Goal: Contribute content

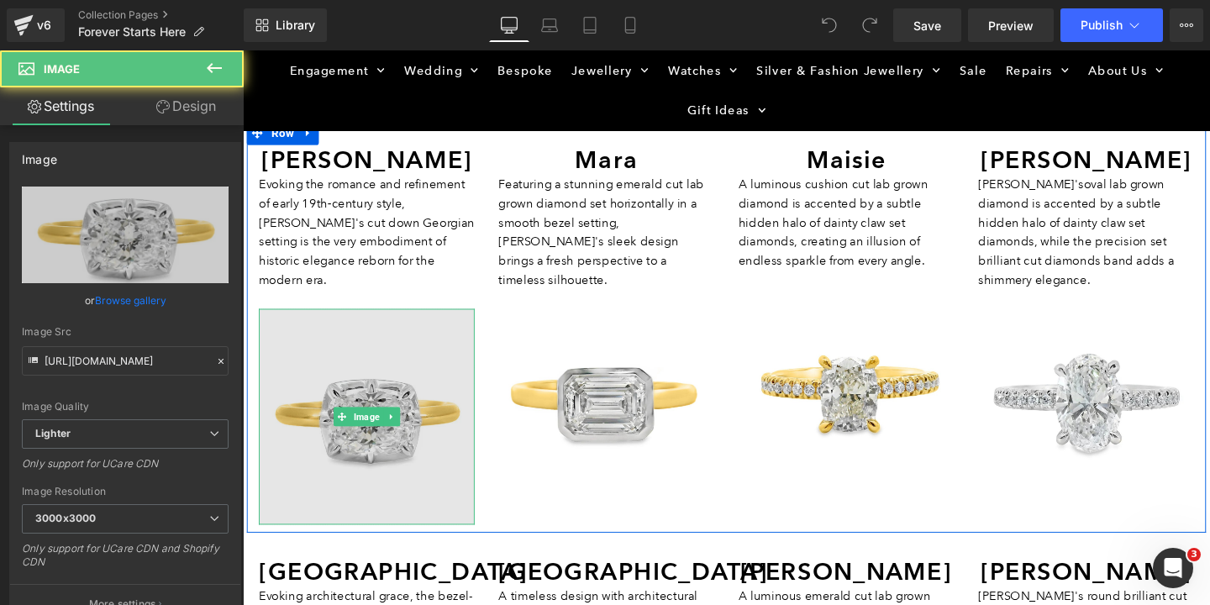
click at [365, 386] on img at bounding box center [373, 435] width 227 height 227
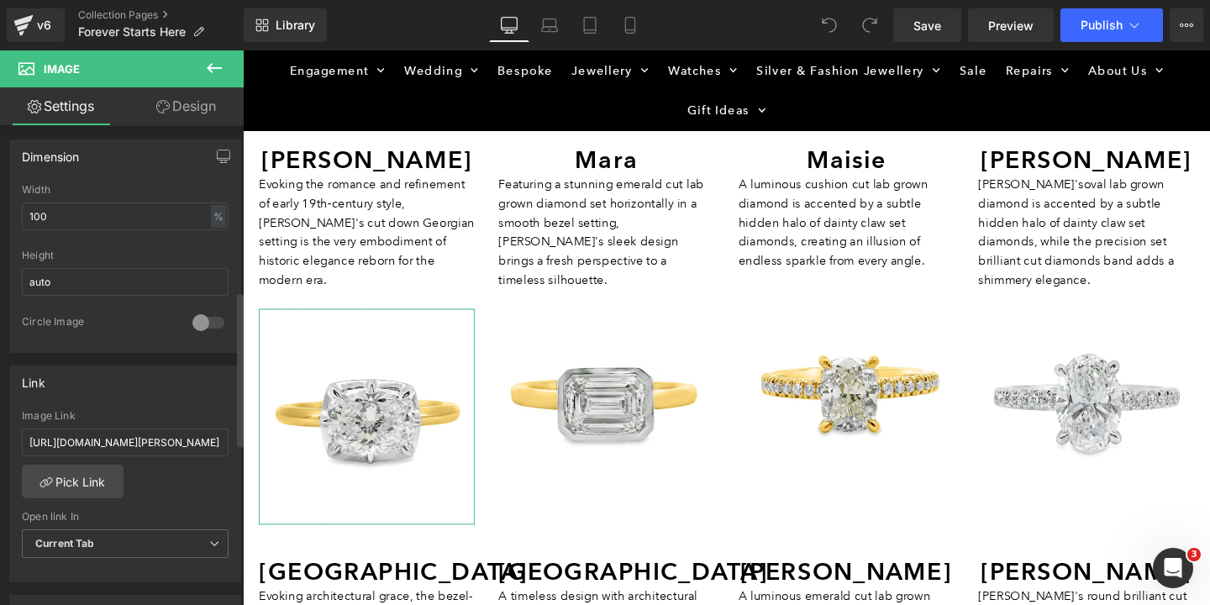
scroll to position [514, 0]
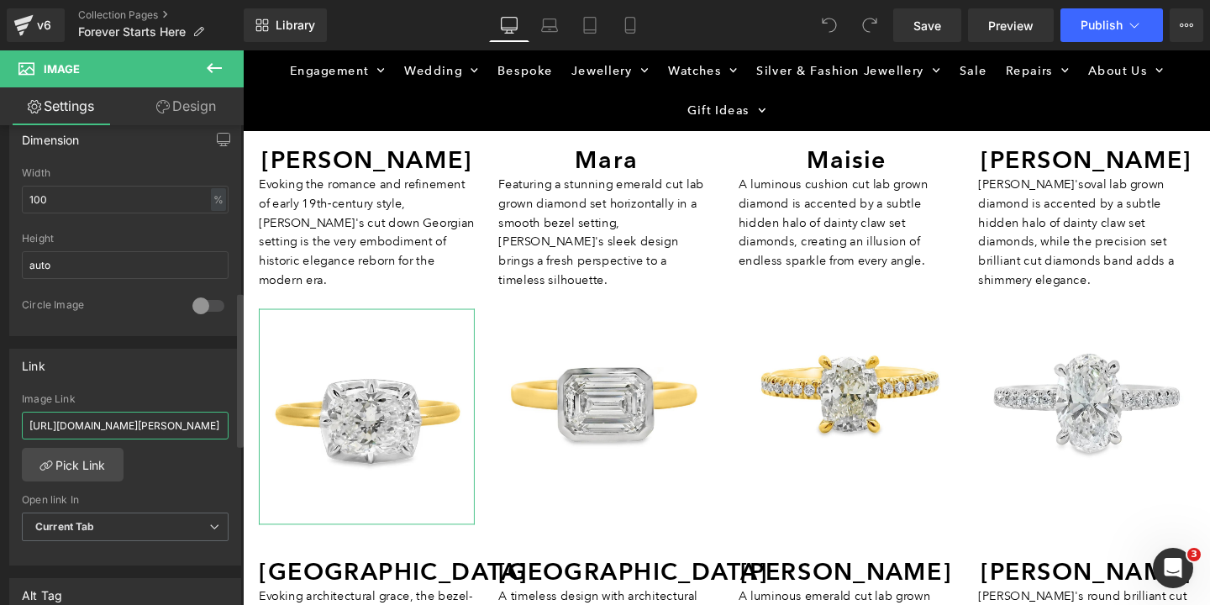
click at [128, 433] on input "[URL][DOMAIN_NAME][PERSON_NAME]" at bounding box center [125, 426] width 207 height 28
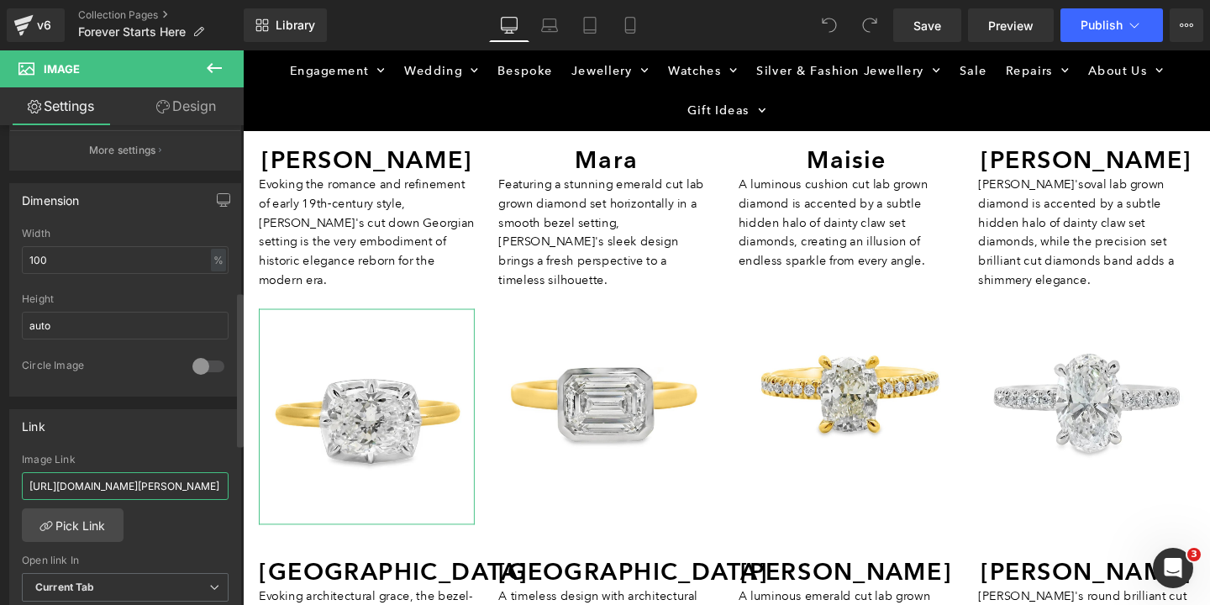
scroll to position [449, 0]
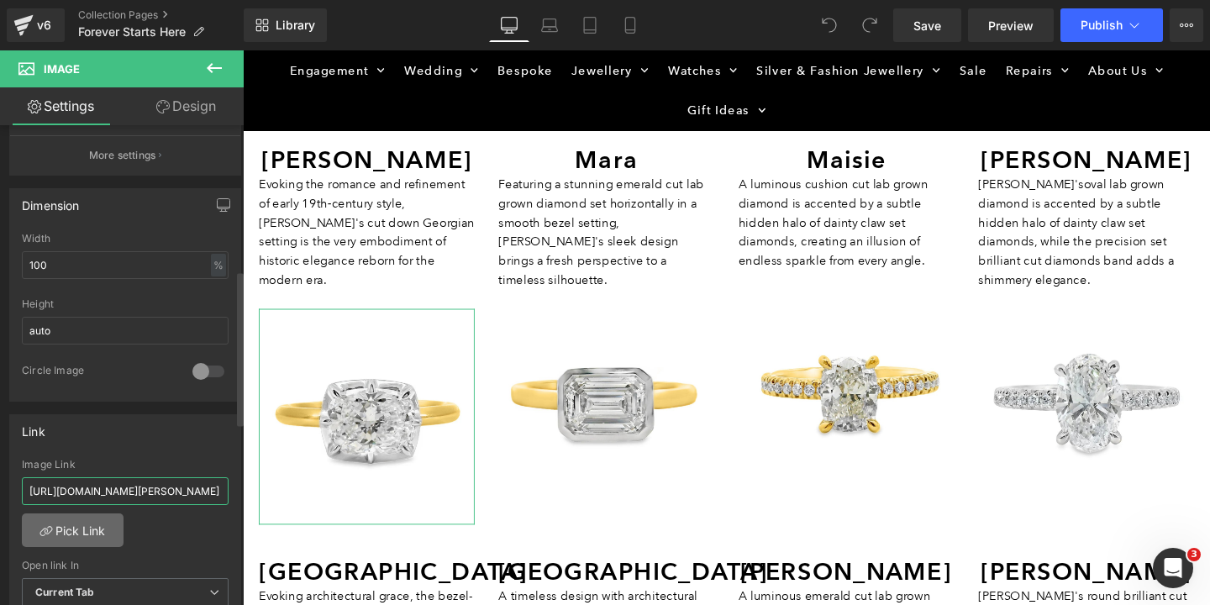
type input "[URL][DOMAIN_NAME][PERSON_NAME]"
click at [86, 532] on link "Pick Link" at bounding box center [73, 530] width 102 height 34
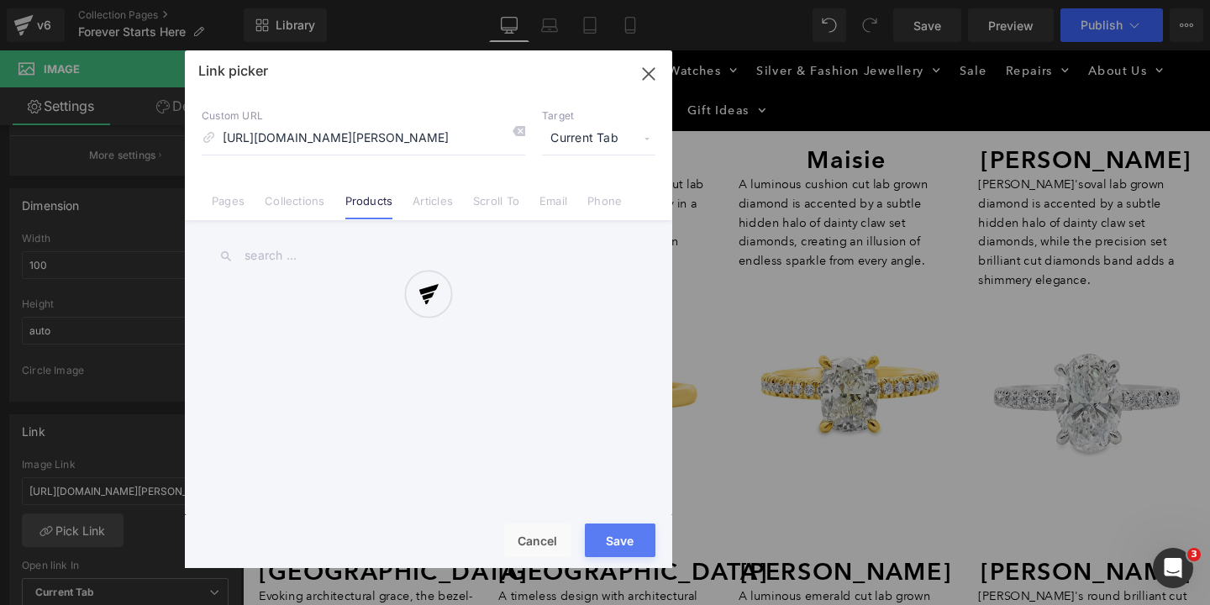
scroll to position [0, 279]
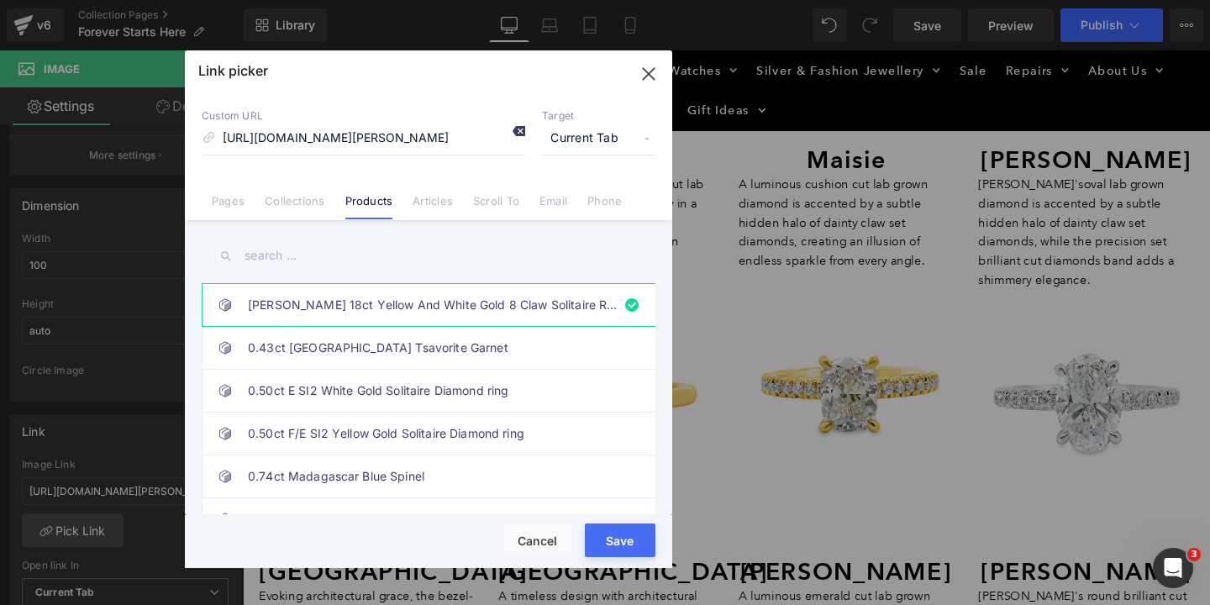
click at [516, 131] on icon at bounding box center [518, 130] width 13 height 13
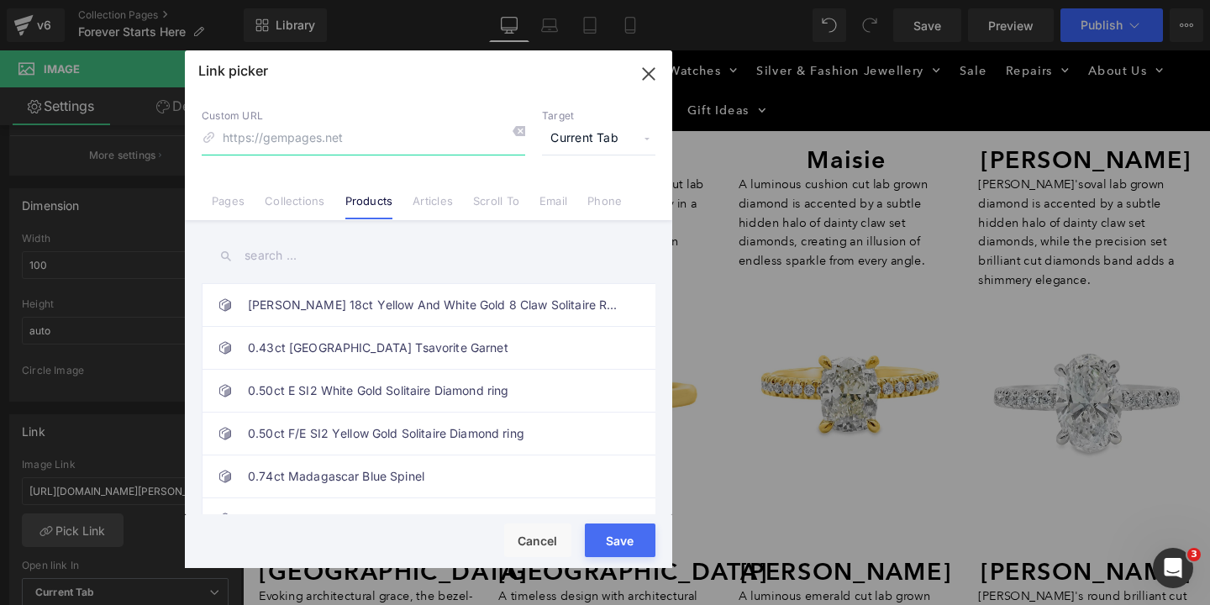
click at [410, 145] on input at bounding box center [363, 139] width 323 height 32
paste input "[URL][DOMAIN_NAME][PERSON_NAME]"
type input "[URL][DOMAIN_NAME][PERSON_NAME]"
click at [615, 536] on div "Rendering Content" at bounding box center [605, 538] width 103 height 18
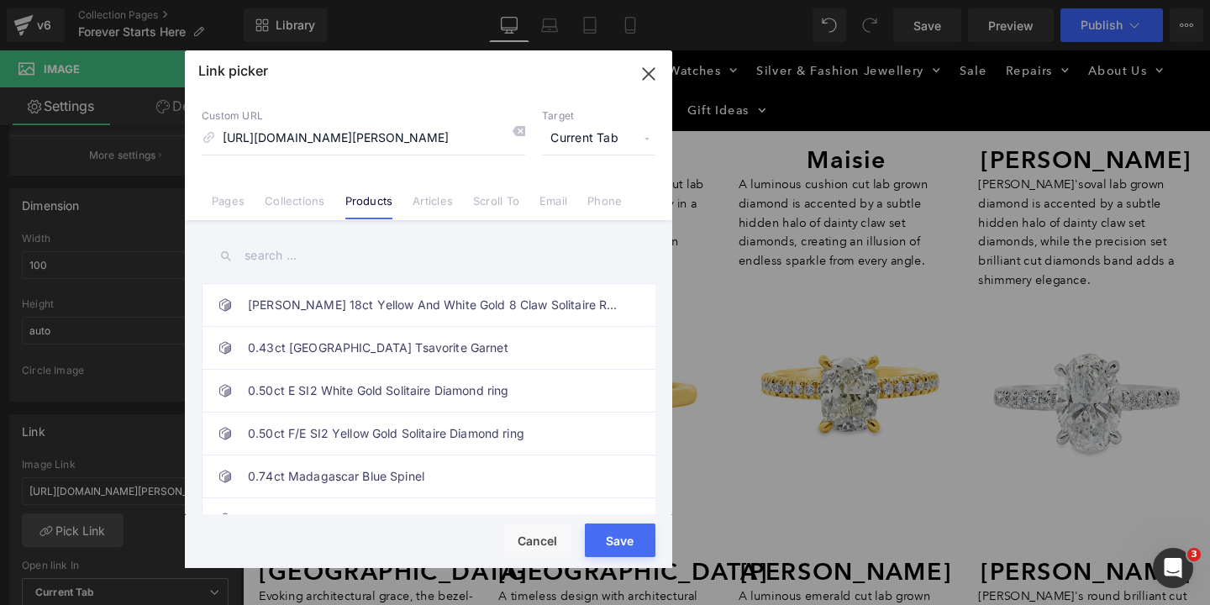
scroll to position [0, 0]
click at [610, 543] on div "Rendering Content" at bounding box center [605, 538] width 103 height 18
click at [650, 76] on icon "button" at bounding box center [648, 73] width 11 height 11
type input "[URL][DOMAIN_NAME][PERSON_NAME]"
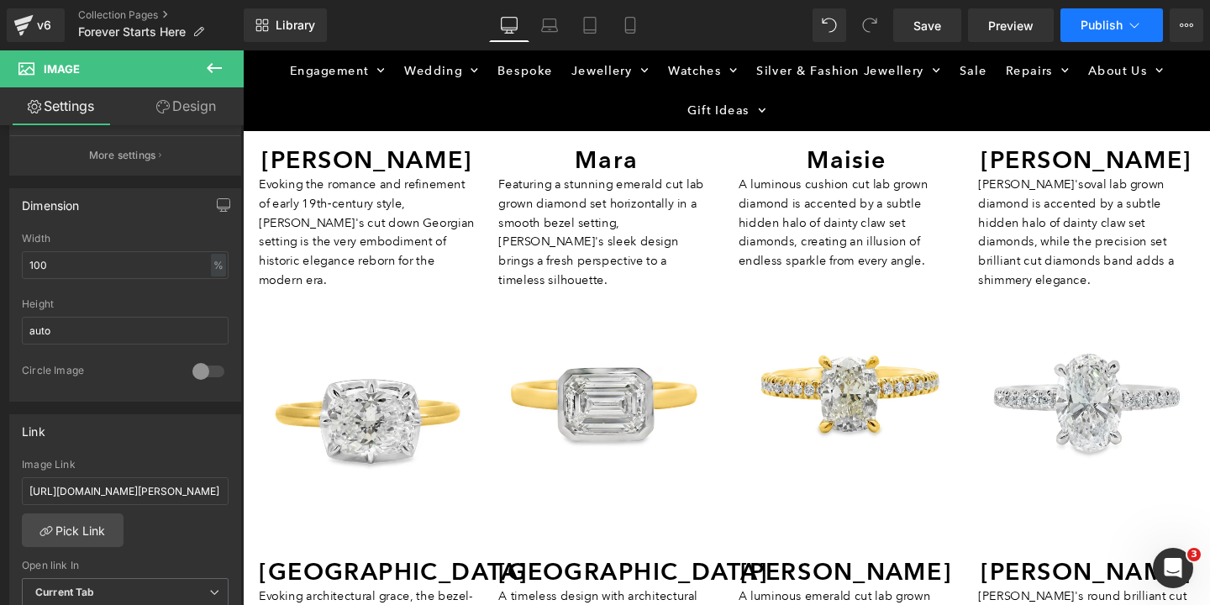
click at [1102, 28] on span "Publish" at bounding box center [1101, 24] width 42 height 13
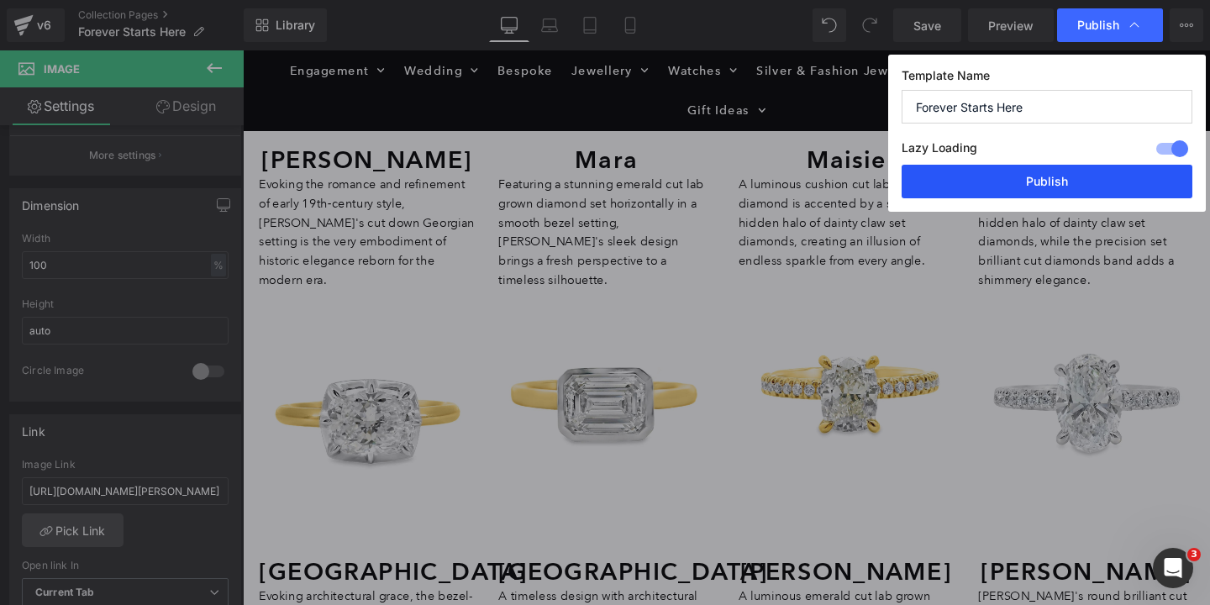
drag, startPoint x: 1033, startPoint y: 181, endPoint x: 813, endPoint y: 138, distance: 224.2
click at [1033, 181] on button "Publish" at bounding box center [1046, 182] width 291 height 34
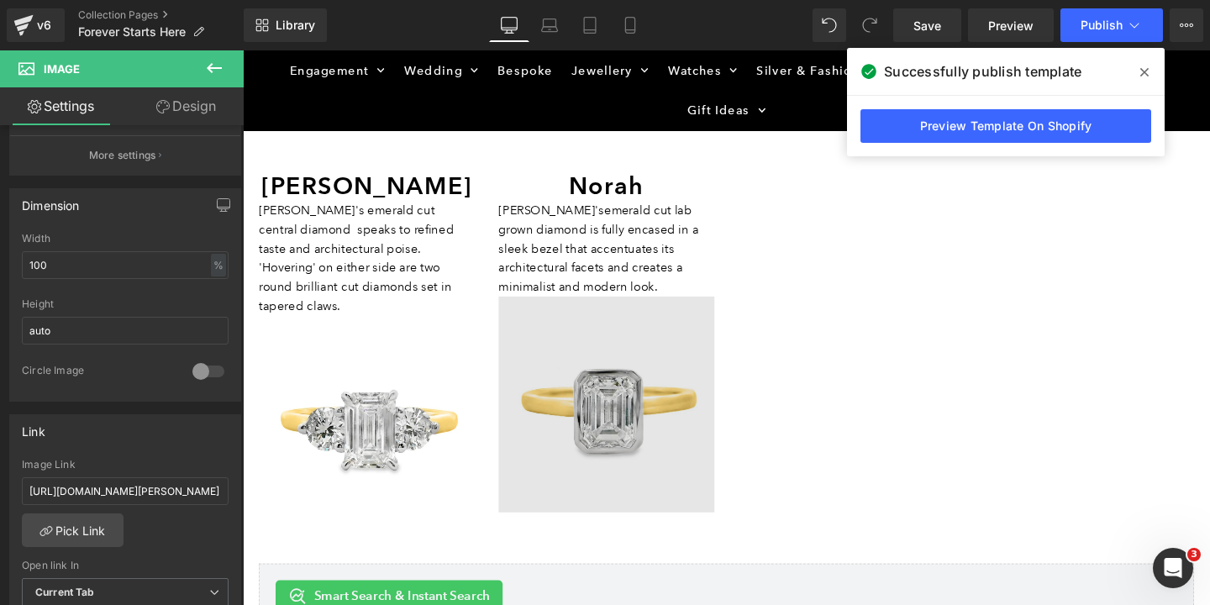
scroll to position [2072, 0]
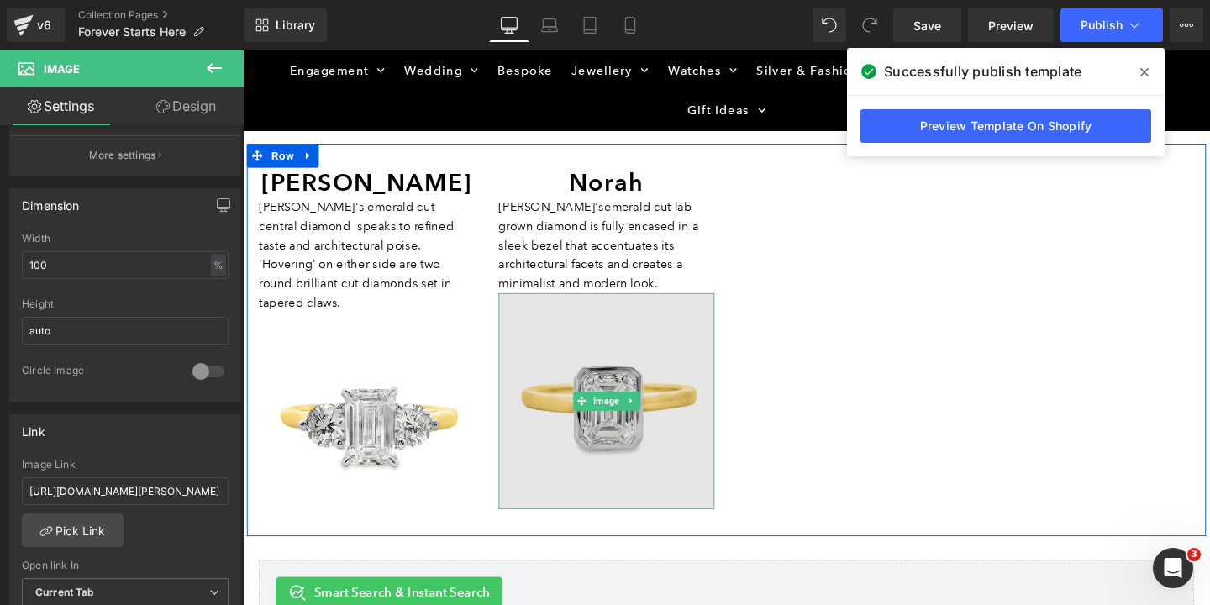
click at [638, 390] on img at bounding box center [625, 419] width 227 height 227
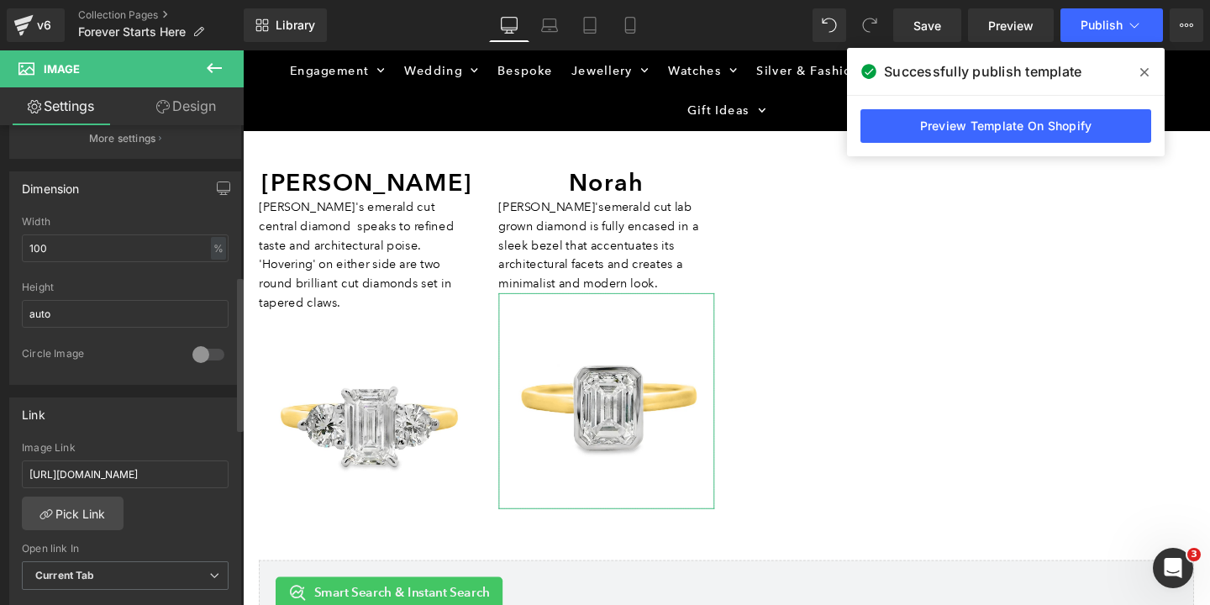
scroll to position [466, 0]
click at [100, 510] on link "Pick Link" at bounding box center [73, 513] width 102 height 34
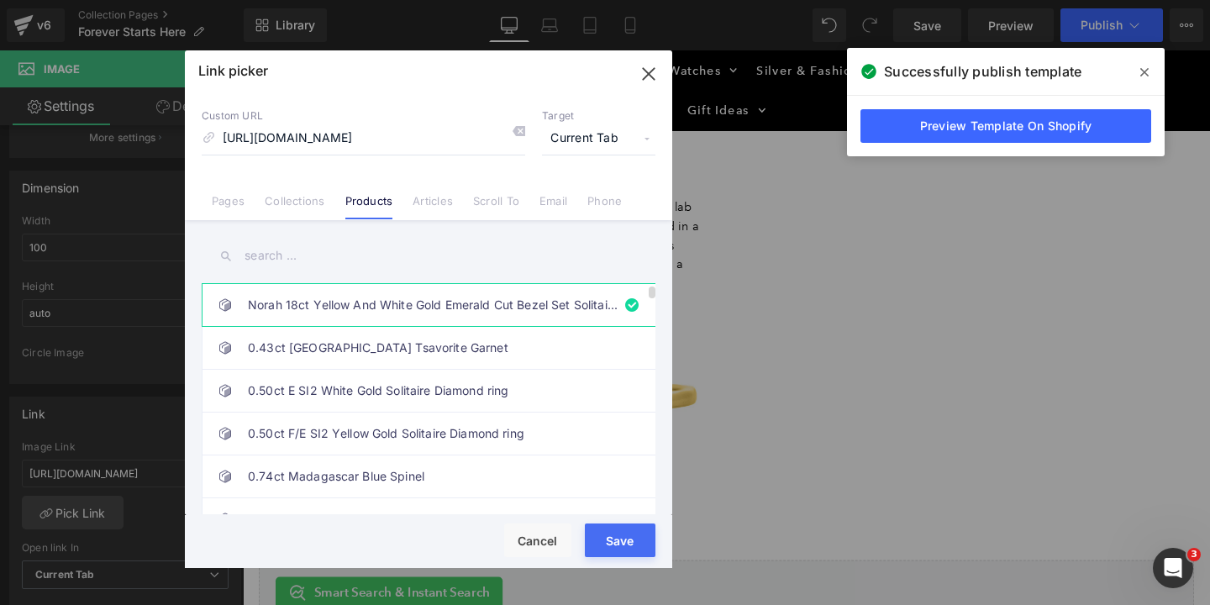
scroll to position [0, 0]
click at [358, 303] on link "Norah 18ct Yellow And White Gold Emerald Cut Bezel Set Solitaire Ring" at bounding box center [433, 305] width 370 height 42
type input "norah-18ct-yellow-and-white-gold-emerald-cut-bezel-set-solitaire-ring"
click at [331, 147] on input "norah-18ct-yellow-and-white-gold-emerald-cut-bezel-set-solitaire-ring" at bounding box center [363, 139] width 323 height 32
click at [513, 133] on icon at bounding box center [518, 130] width 13 height 13
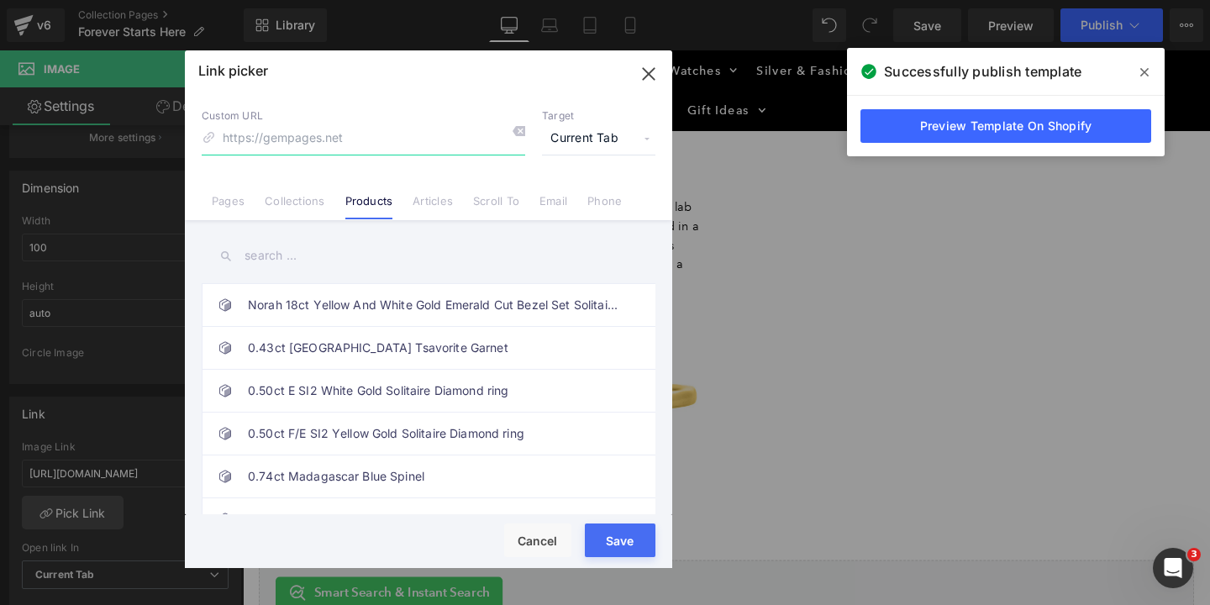
click at [323, 144] on input at bounding box center [363, 139] width 323 height 32
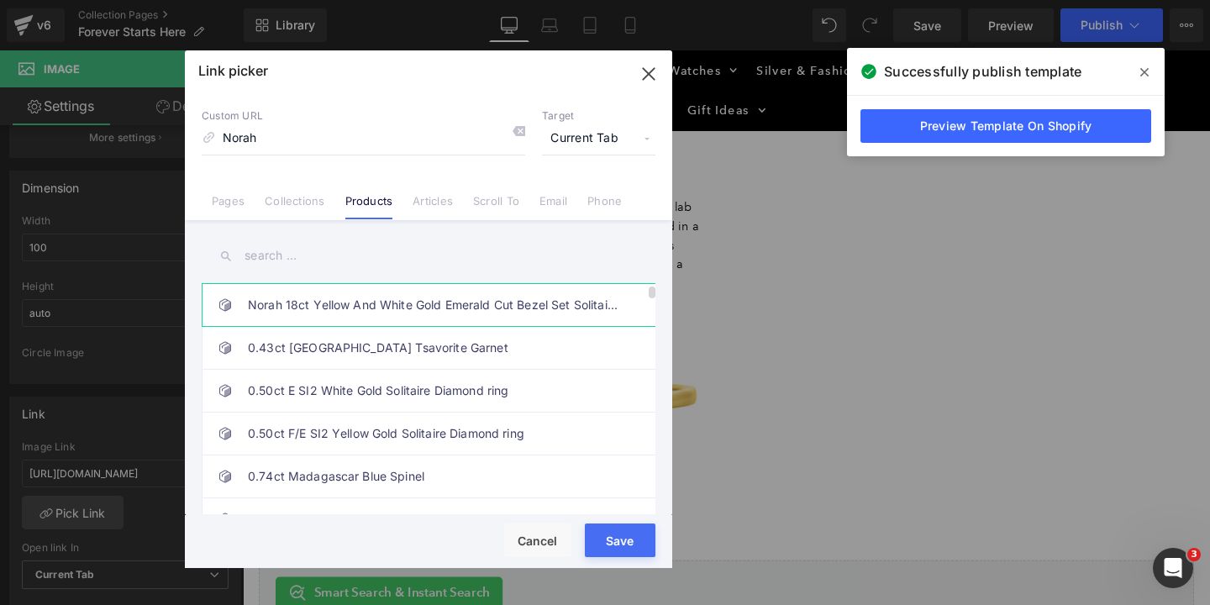
click at [336, 309] on link "Norah 18ct Yellow And White Gold Emerald Cut Bezel Set Solitaire Ring" at bounding box center [433, 305] width 370 height 42
type input "norah-18ct-yellow-and-white-gold-emerald-cut-bezel-set-solitaire-ring"
click at [607, 533] on div "Rendering Content" at bounding box center [605, 538] width 103 height 18
click at [616, 540] on div "Rendering Content" at bounding box center [605, 538] width 103 height 18
click at [612, 542] on div "Rendering Content" at bounding box center [605, 538] width 103 height 18
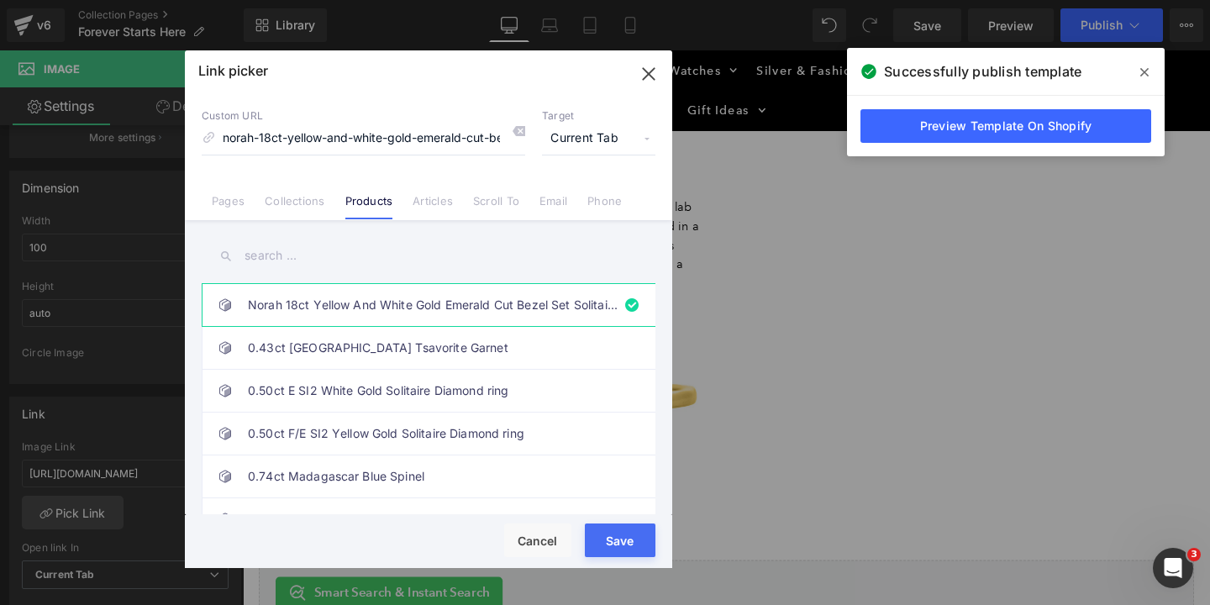
drag, startPoint x: 645, startPoint y: 69, endPoint x: 454, endPoint y: 40, distance: 193.6
click at [645, 69] on icon "button" at bounding box center [648, 73] width 27 height 27
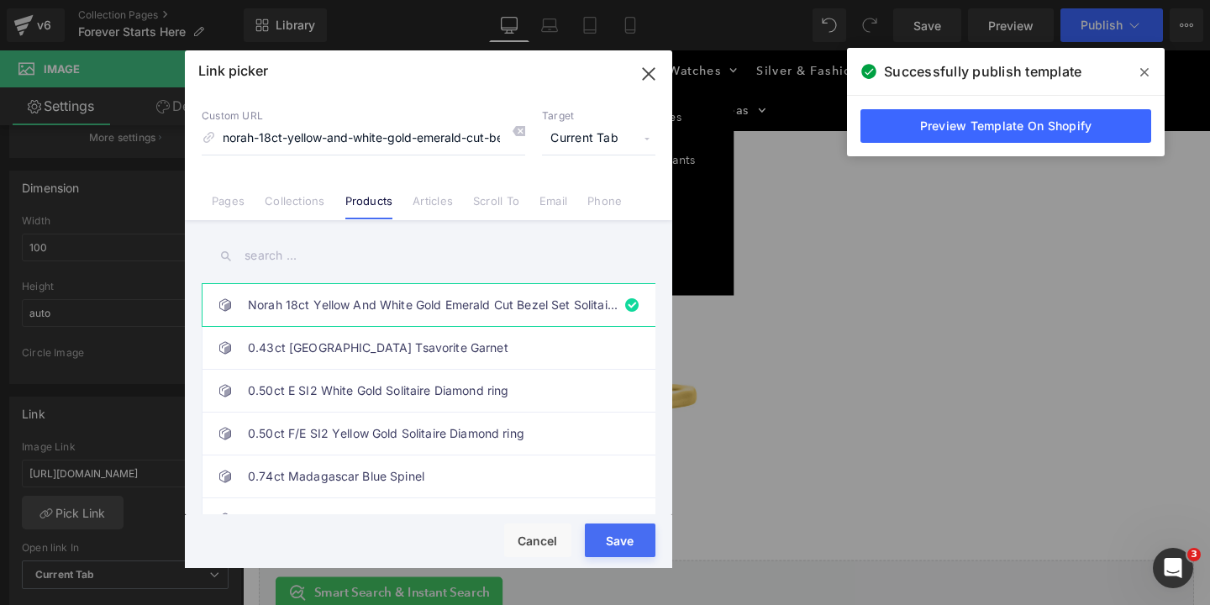
type input "norah-18ct-yellow-and-white-gold-emerald-cut-bezel-set-solitaire-ring"
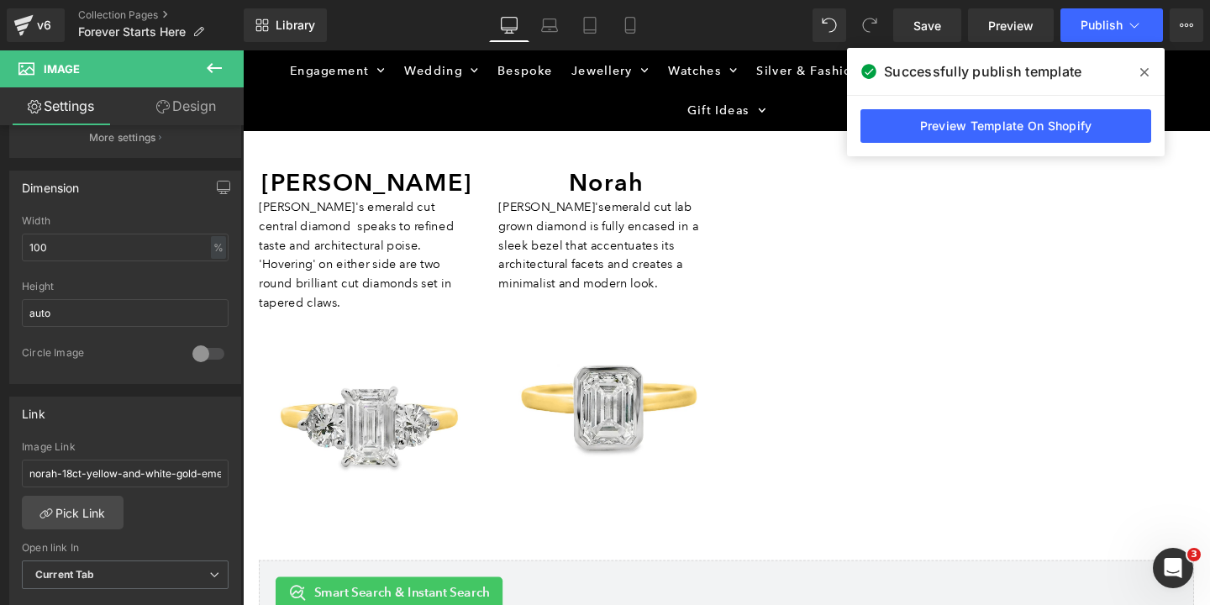
click at [1138, 68] on span at bounding box center [1144, 72] width 27 height 27
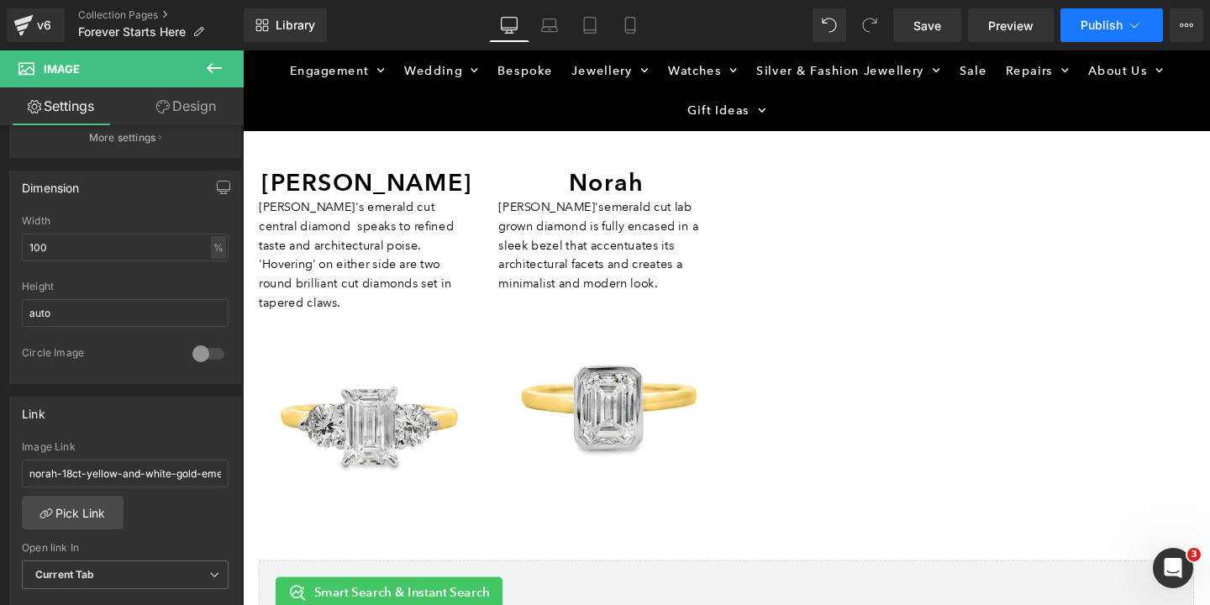
click at [1095, 25] on span "Publish" at bounding box center [1101, 24] width 42 height 13
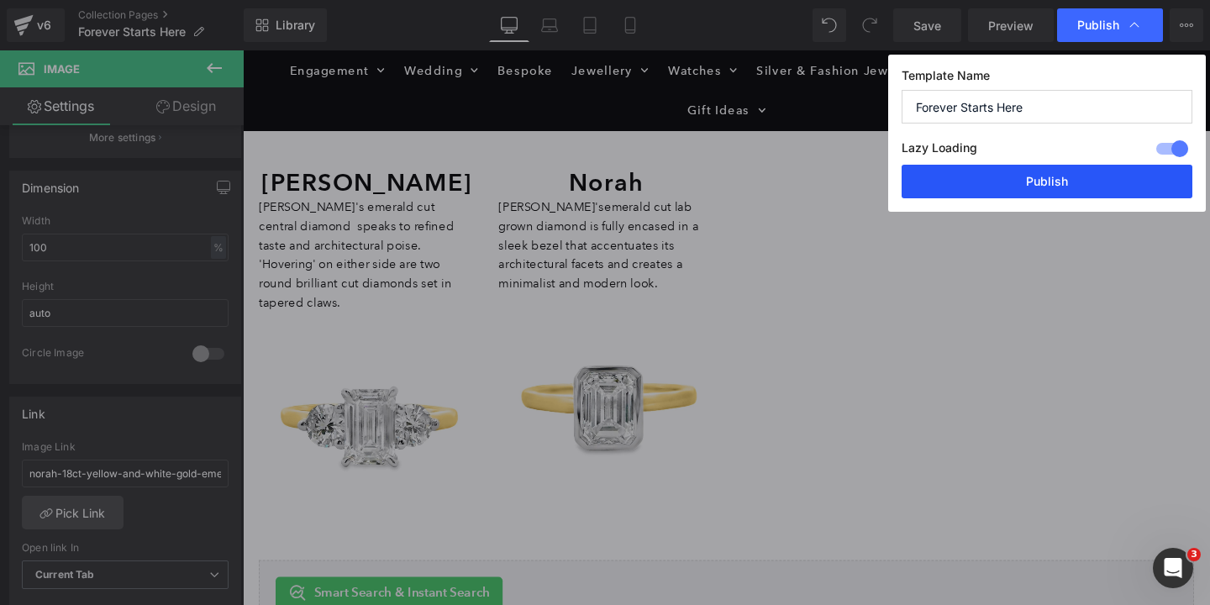
drag, startPoint x: 1053, startPoint y: 176, endPoint x: 797, endPoint y: 169, distance: 255.4
click at [1053, 176] on button "Publish" at bounding box center [1046, 182] width 291 height 34
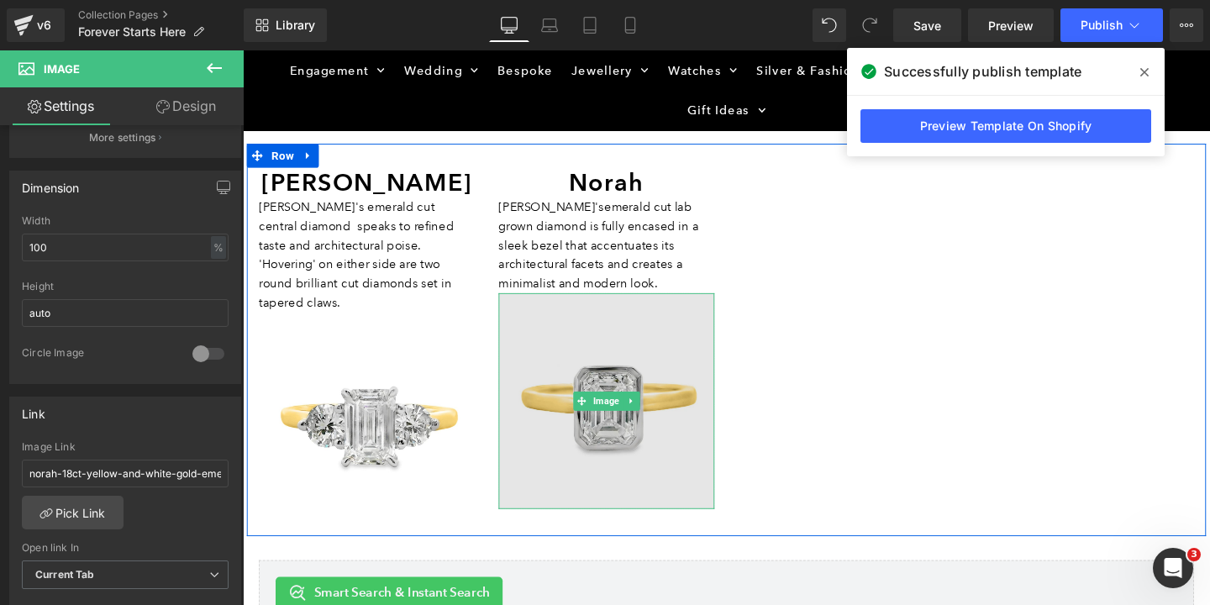
click at [620, 386] on img at bounding box center [625, 419] width 227 height 227
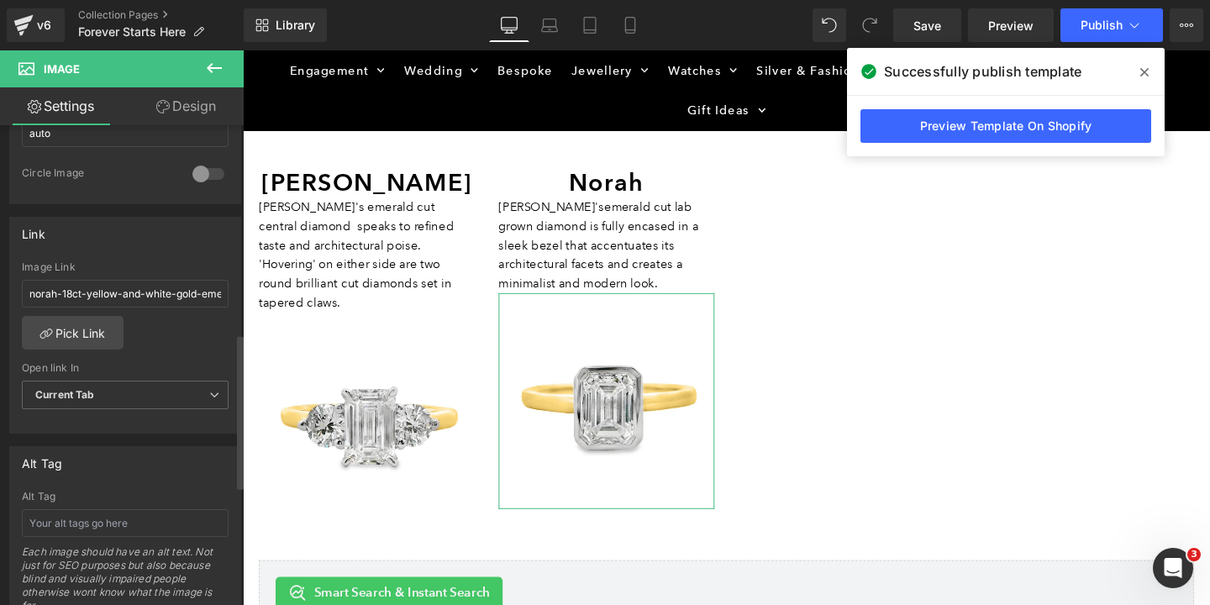
scroll to position [648, 0]
click at [89, 326] on link "Pick Link" at bounding box center [73, 330] width 102 height 34
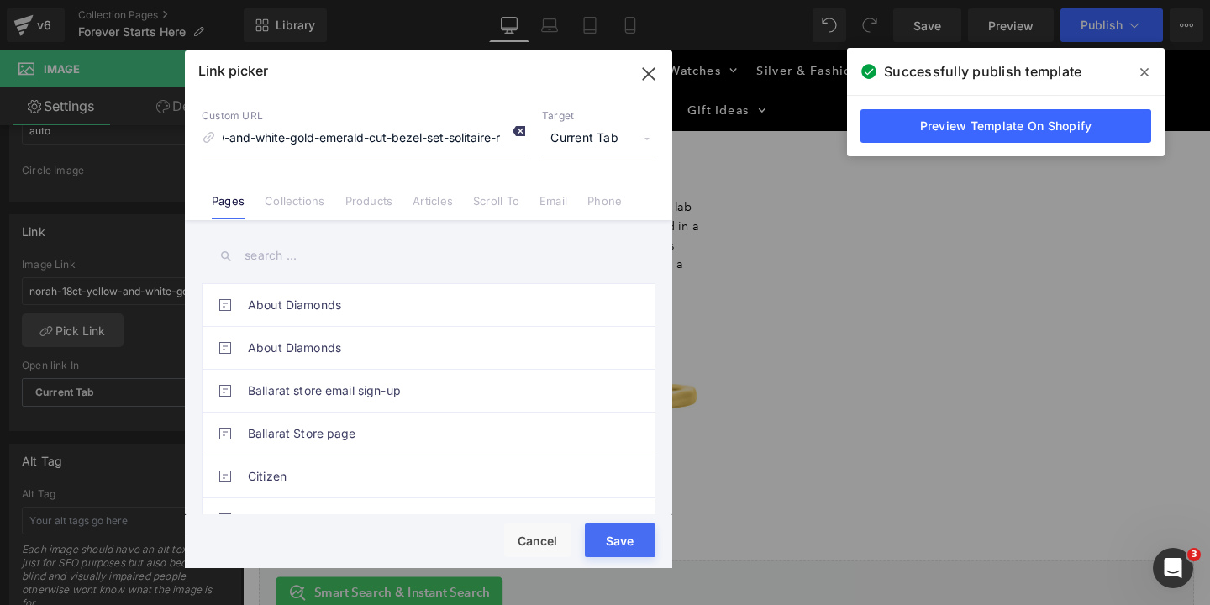
scroll to position [0, 0]
click at [517, 131] on icon at bounding box center [518, 130] width 13 height 13
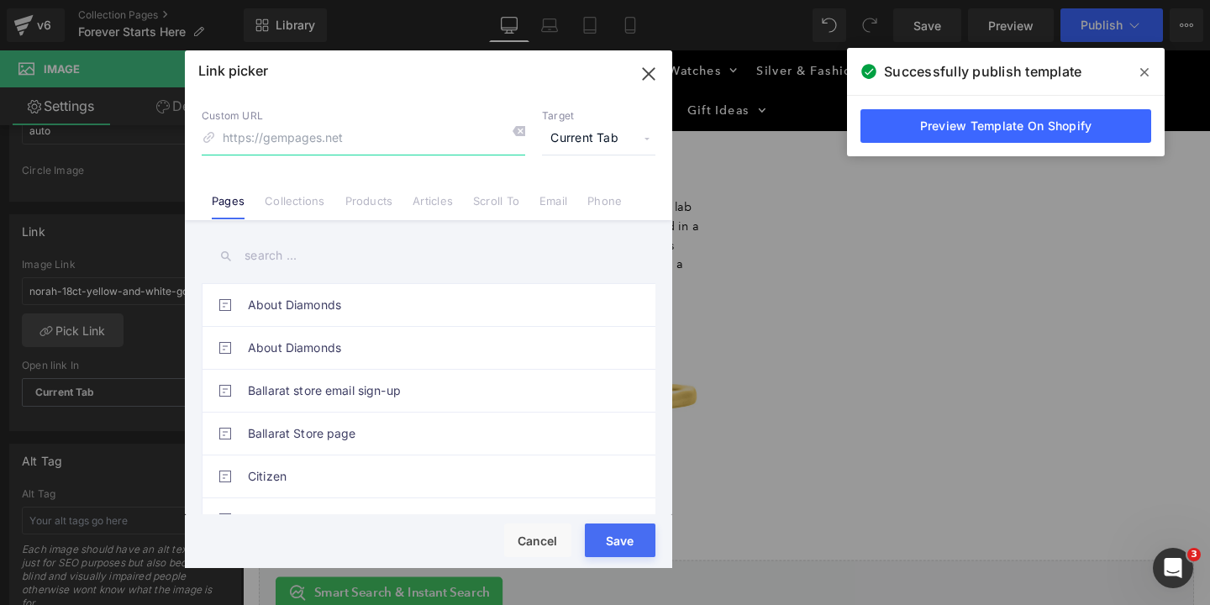
click at [239, 143] on input at bounding box center [363, 139] width 323 height 32
paste input "[URL][DOMAIN_NAME]"
type input "[URL][DOMAIN_NAME]"
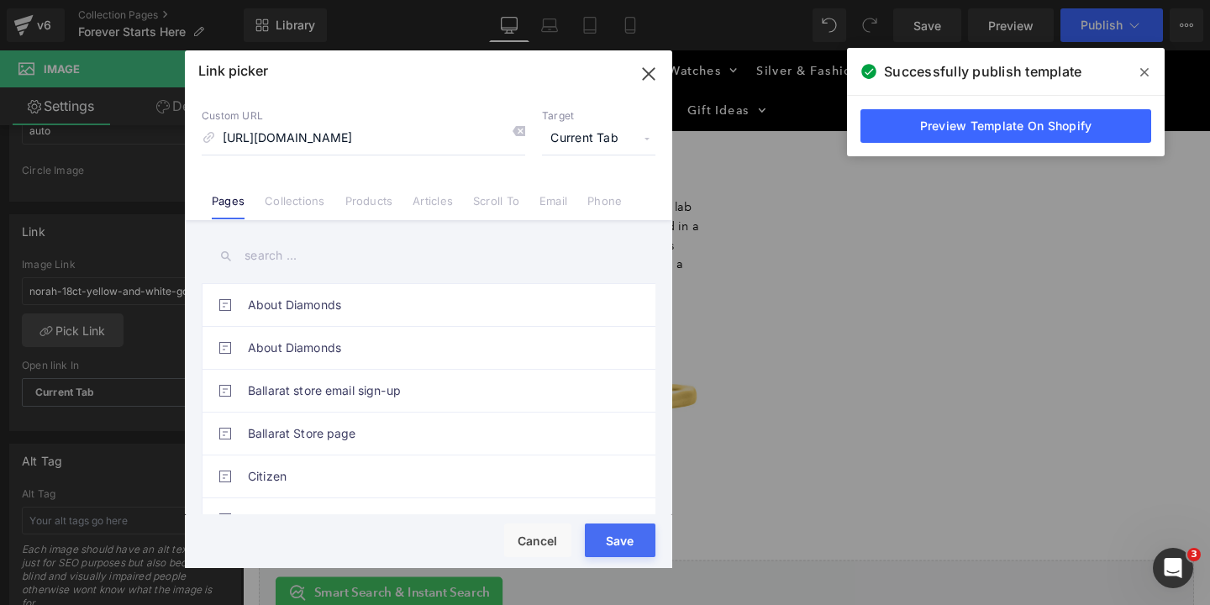
click at [617, 545] on div "Rendering Content" at bounding box center [605, 538] width 103 height 18
click at [620, 541] on div "Rendering Content" at bounding box center [605, 538] width 103 height 18
click at [651, 76] on icon "button" at bounding box center [648, 73] width 27 height 27
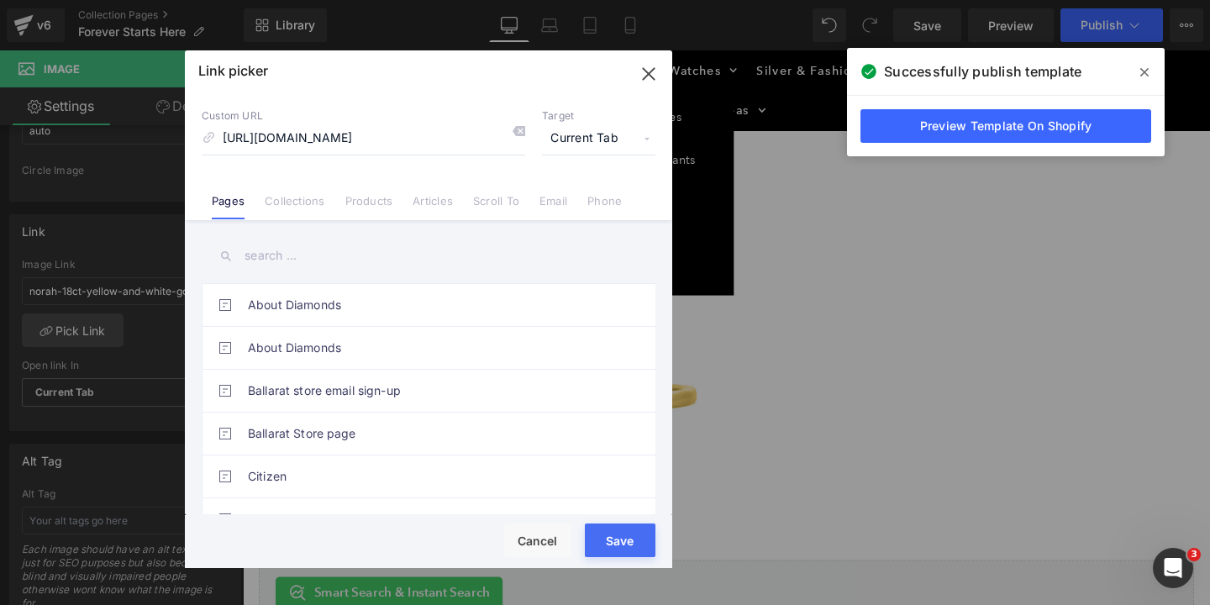
type input "[URL][DOMAIN_NAME]"
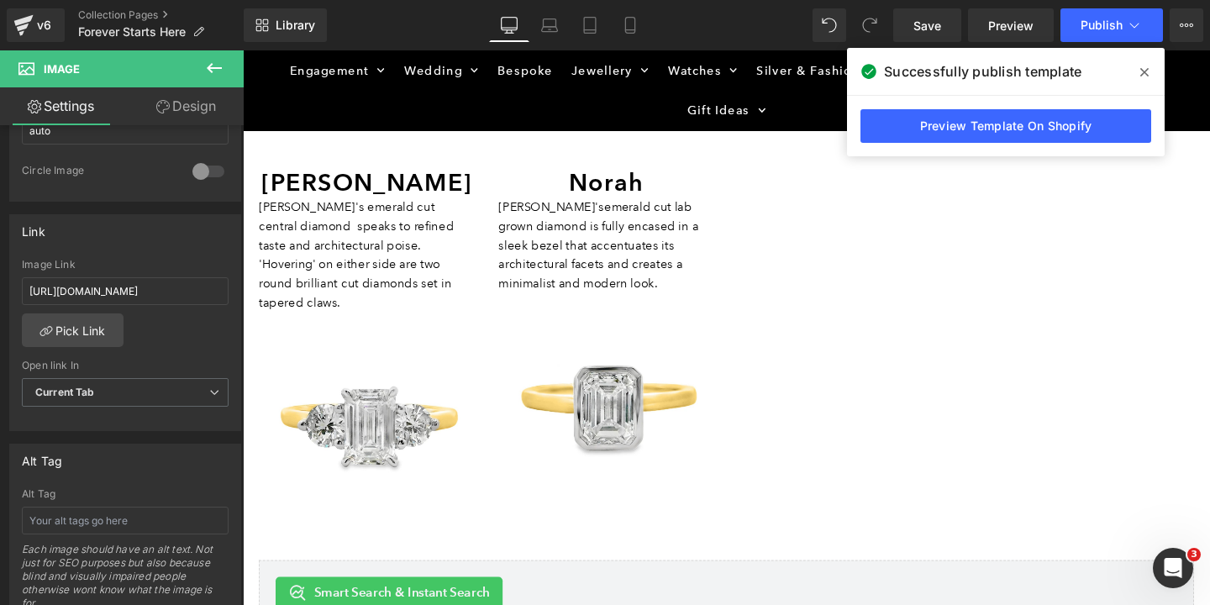
click at [1140, 68] on icon at bounding box center [1144, 72] width 8 height 13
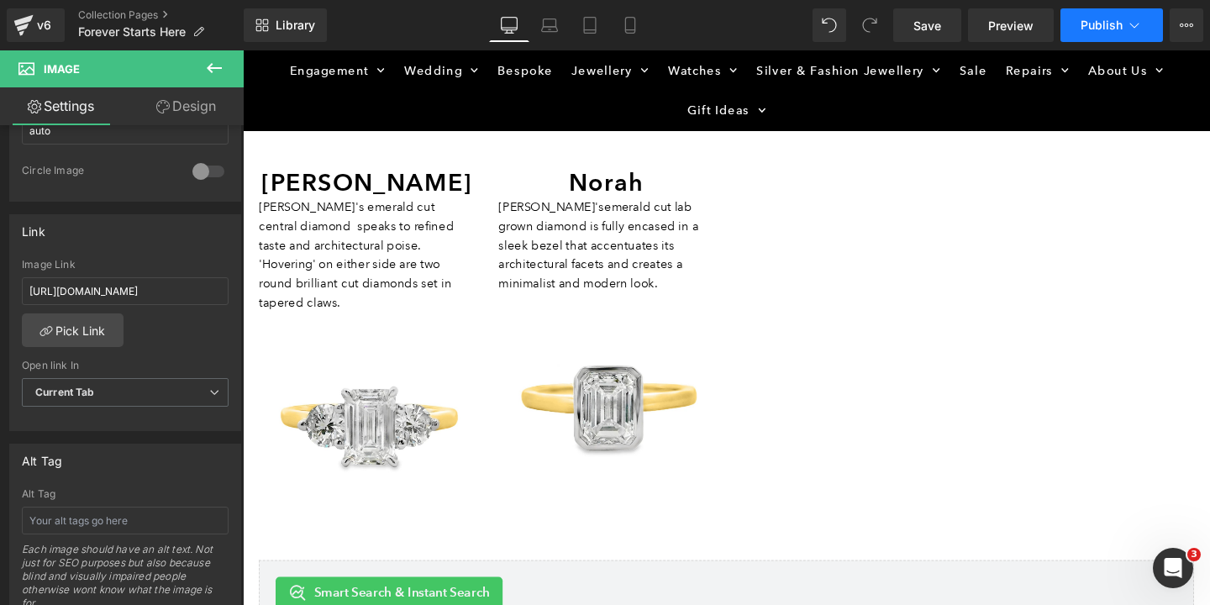
click at [1114, 24] on span "Publish" at bounding box center [1101, 24] width 42 height 13
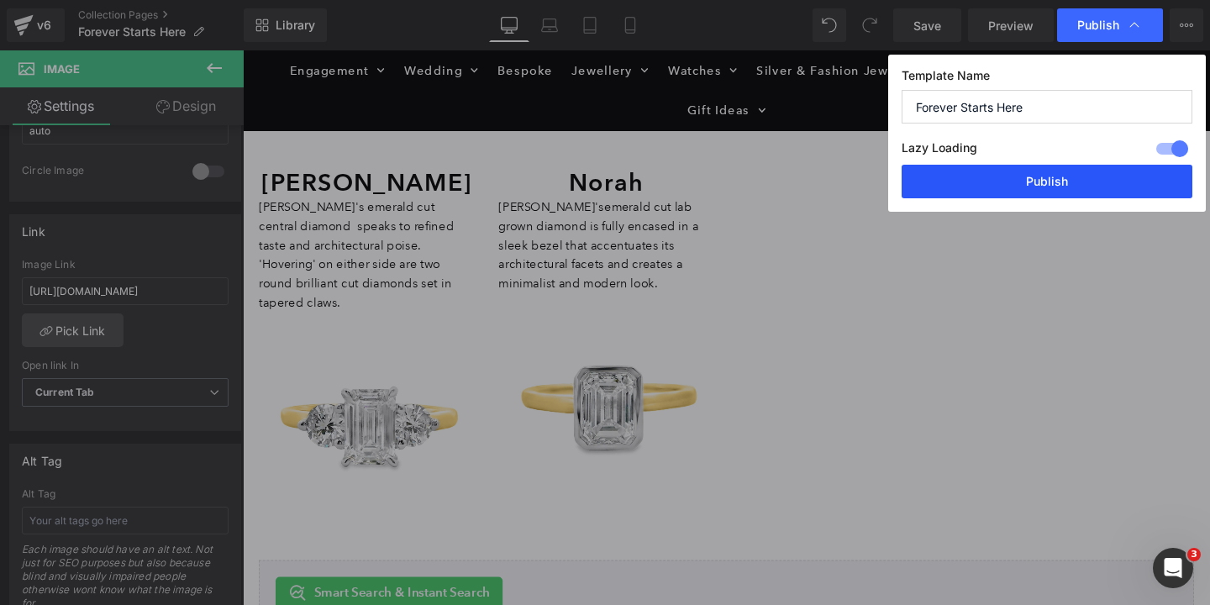
drag, startPoint x: 1052, startPoint y: 178, endPoint x: 823, endPoint y: 144, distance: 230.9
click at [1052, 178] on button "Publish" at bounding box center [1046, 182] width 291 height 34
